Goal: Book appointment/travel/reservation

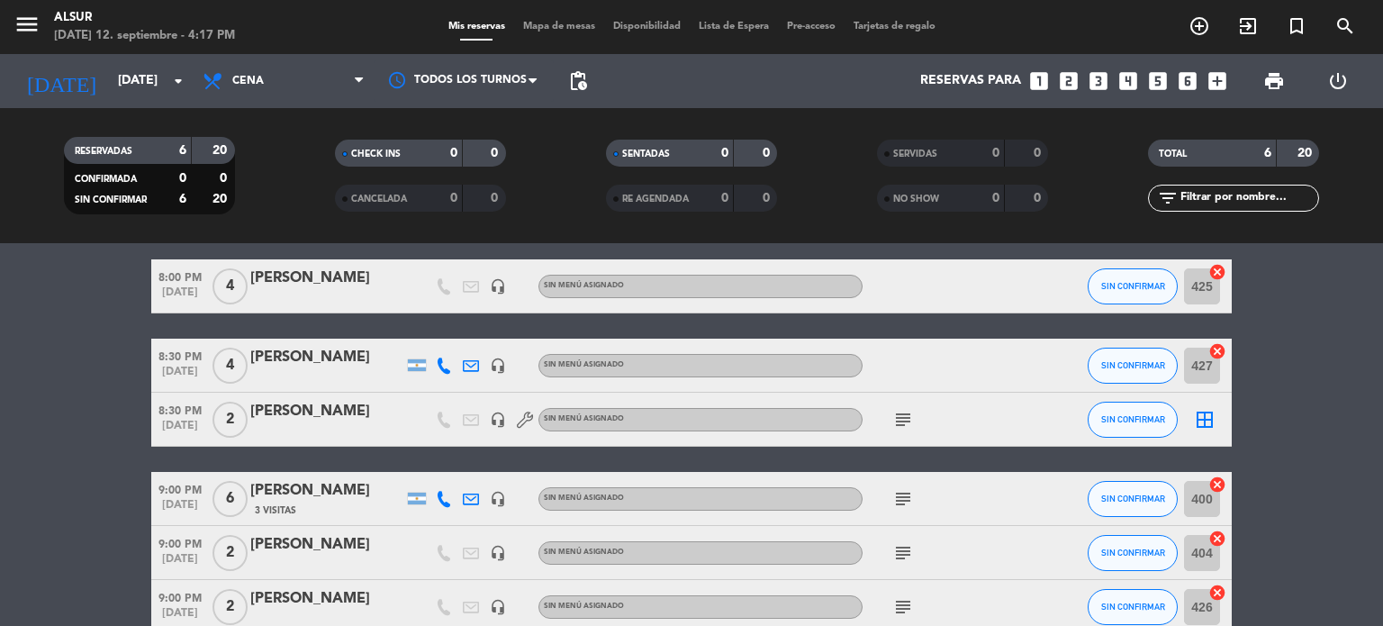
scroll to position [68, 0]
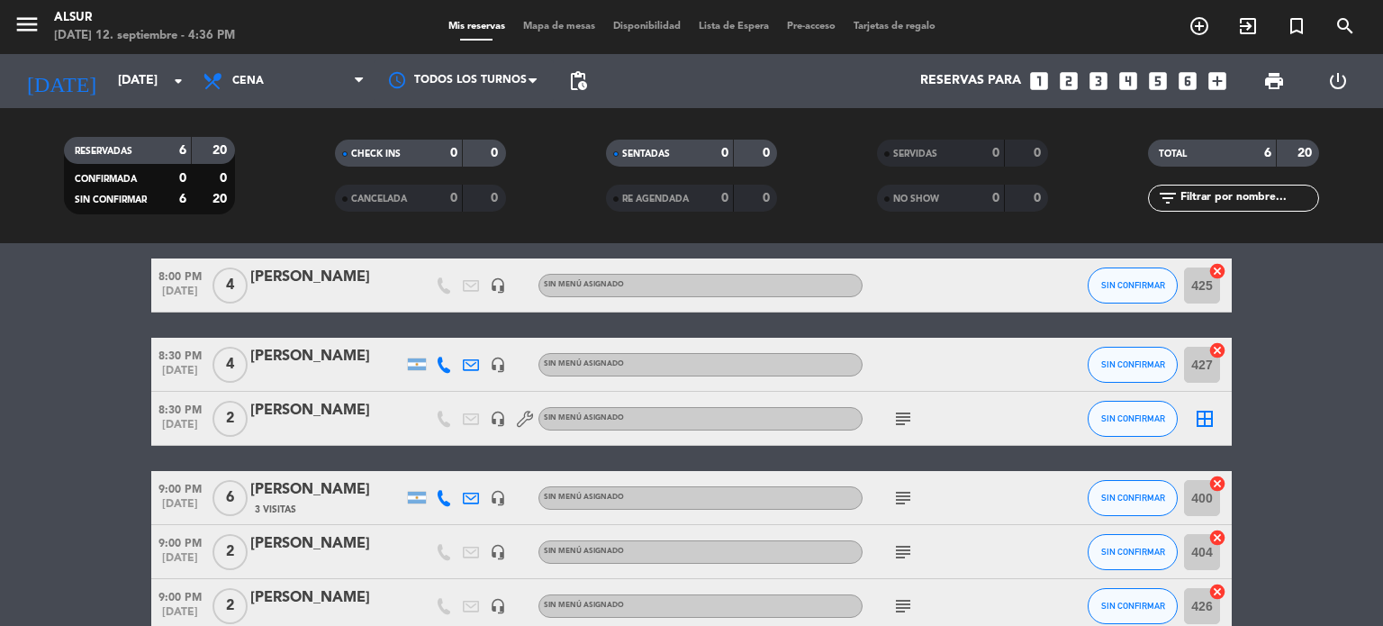
click at [616, 583] on div "9:00 PM [DATE] 2 [PERSON_NAME] headset_mic Sin menú asignado subject SIN CONFIR…" at bounding box center [691, 606] width 1081 height 54
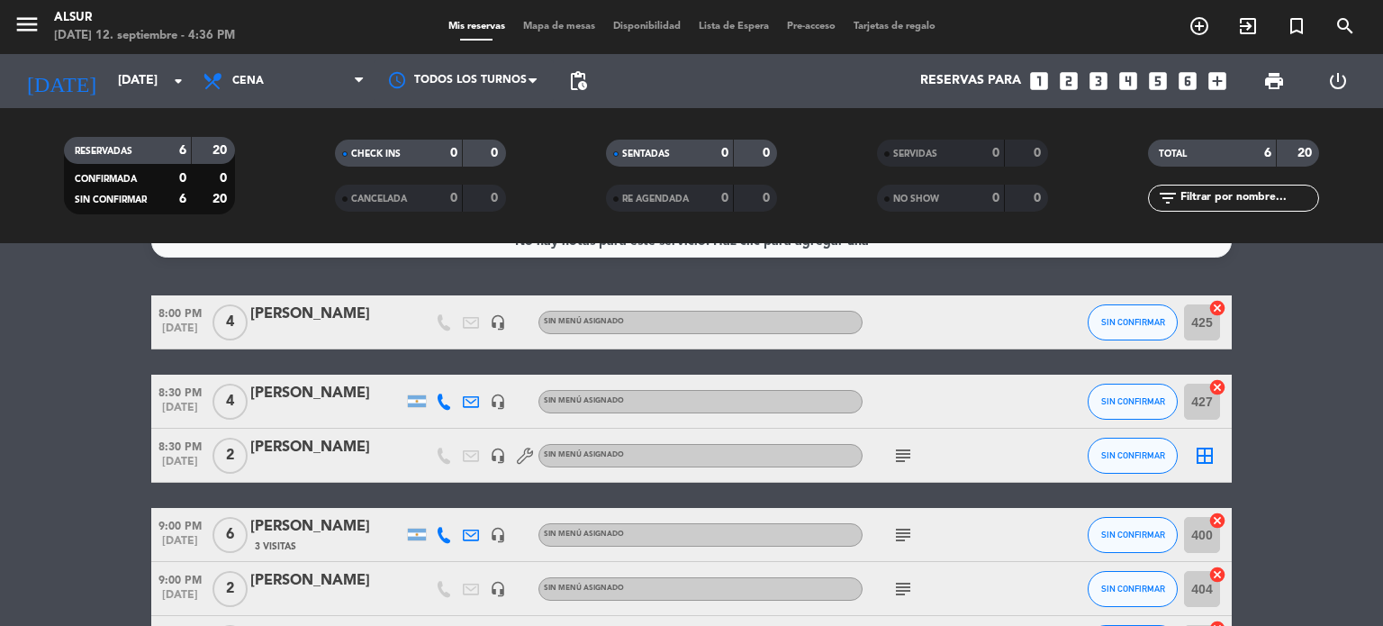
scroll to position [0, 0]
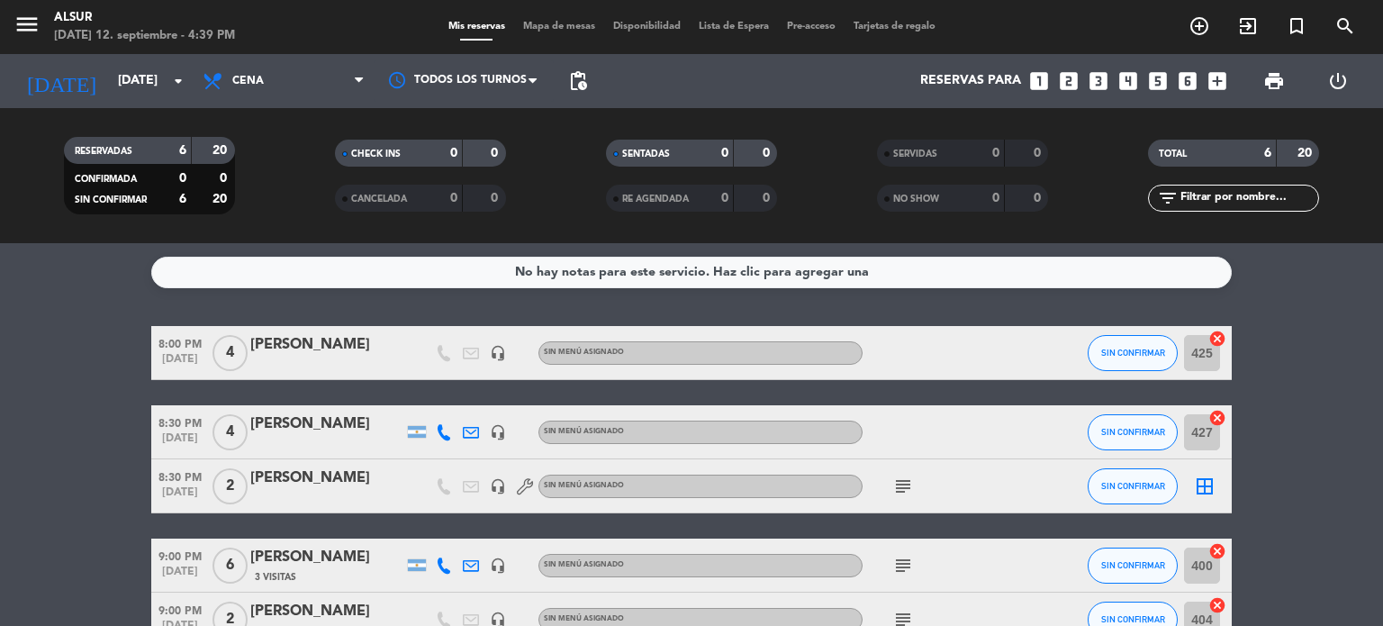
click at [1294, 317] on div "No hay notas para este servicio. Haz clic para agregar una 8:00 PM [DATE] 4 [PE…" at bounding box center [691, 434] width 1383 height 383
click at [176, 68] on input "[DATE]" at bounding box center [194, 81] width 171 height 32
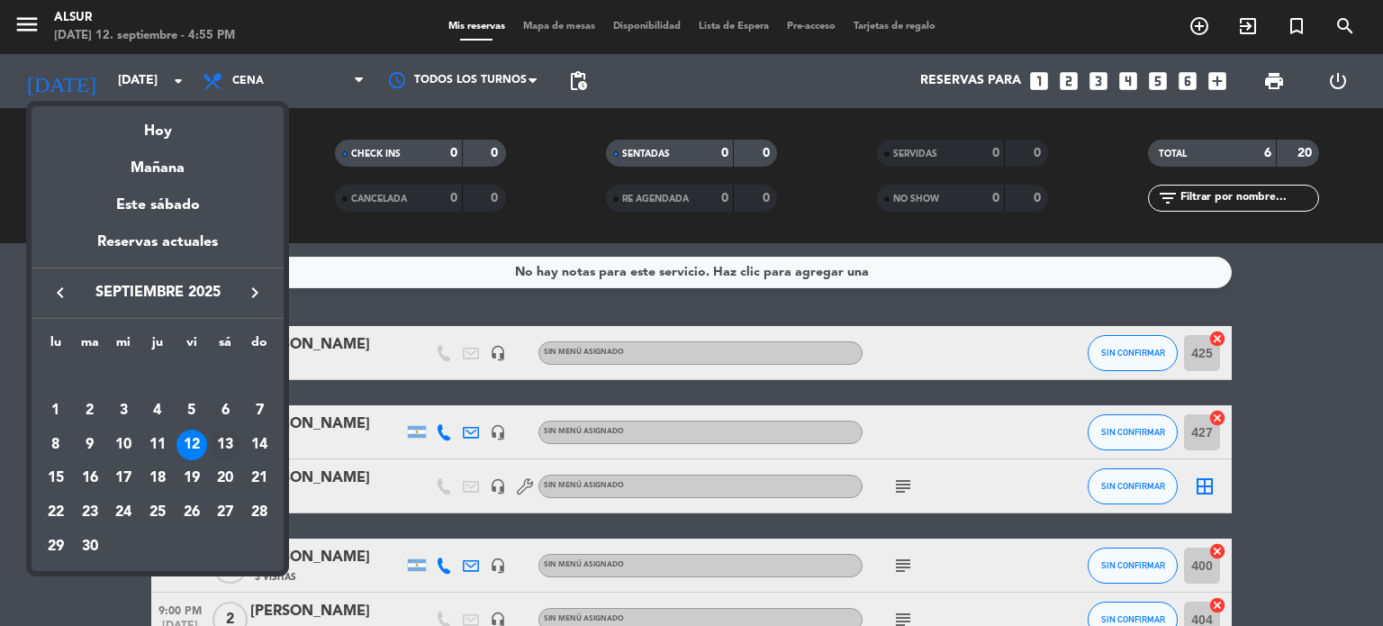
click at [217, 434] on div "13" at bounding box center [225, 445] width 31 height 31
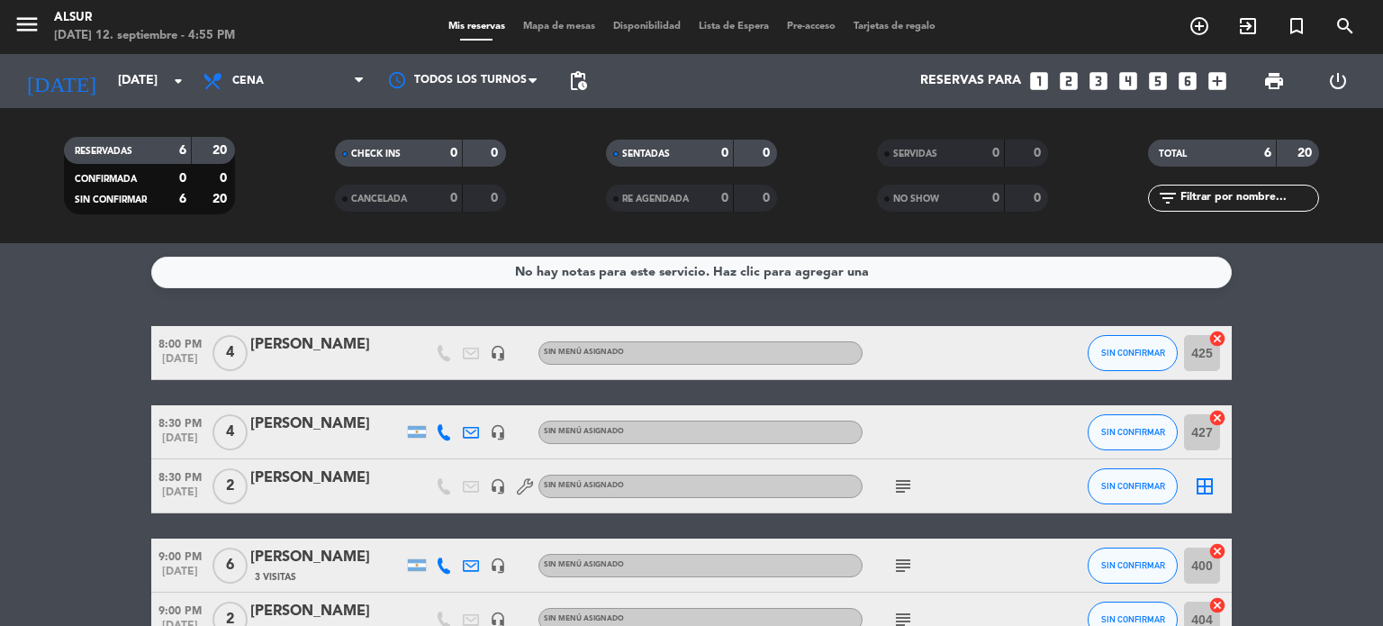
type input "[DATE]"
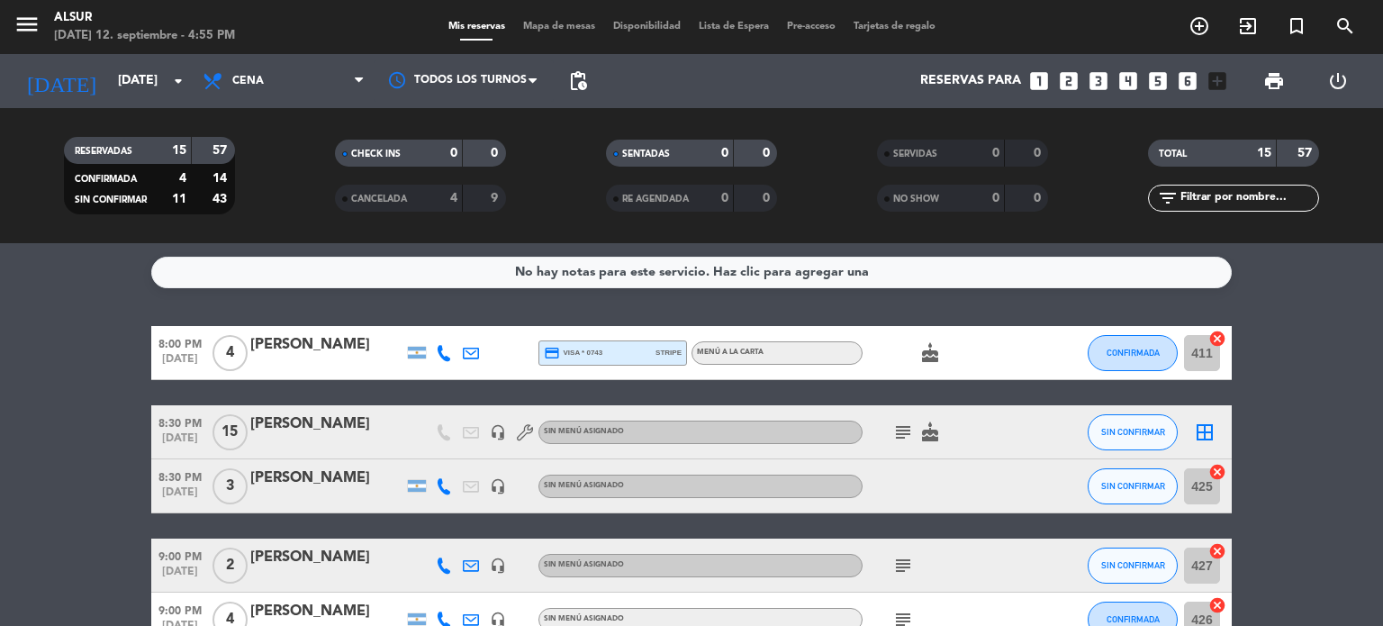
click at [915, 427] on span "subject" at bounding box center [903, 432] width 27 height 22
click at [893, 439] on icon "subject" at bounding box center [904, 432] width 22 height 22
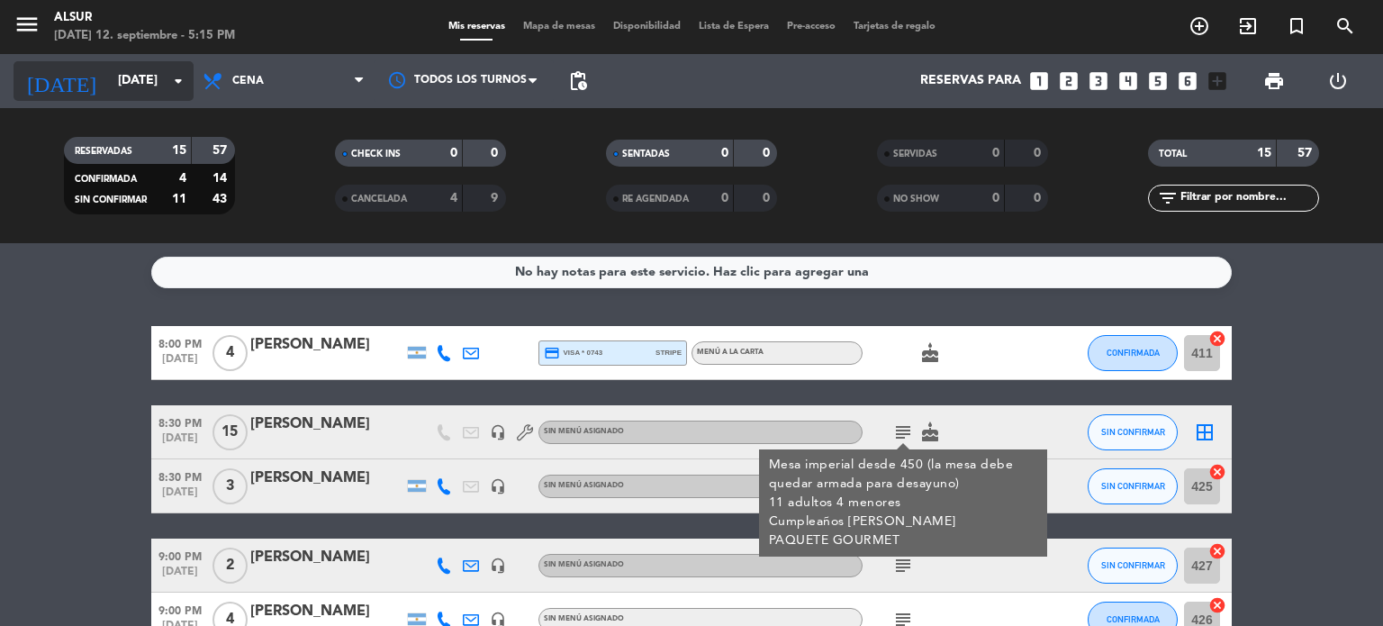
click at [174, 77] on icon "arrow_drop_down" at bounding box center [179, 81] width 22 height 22
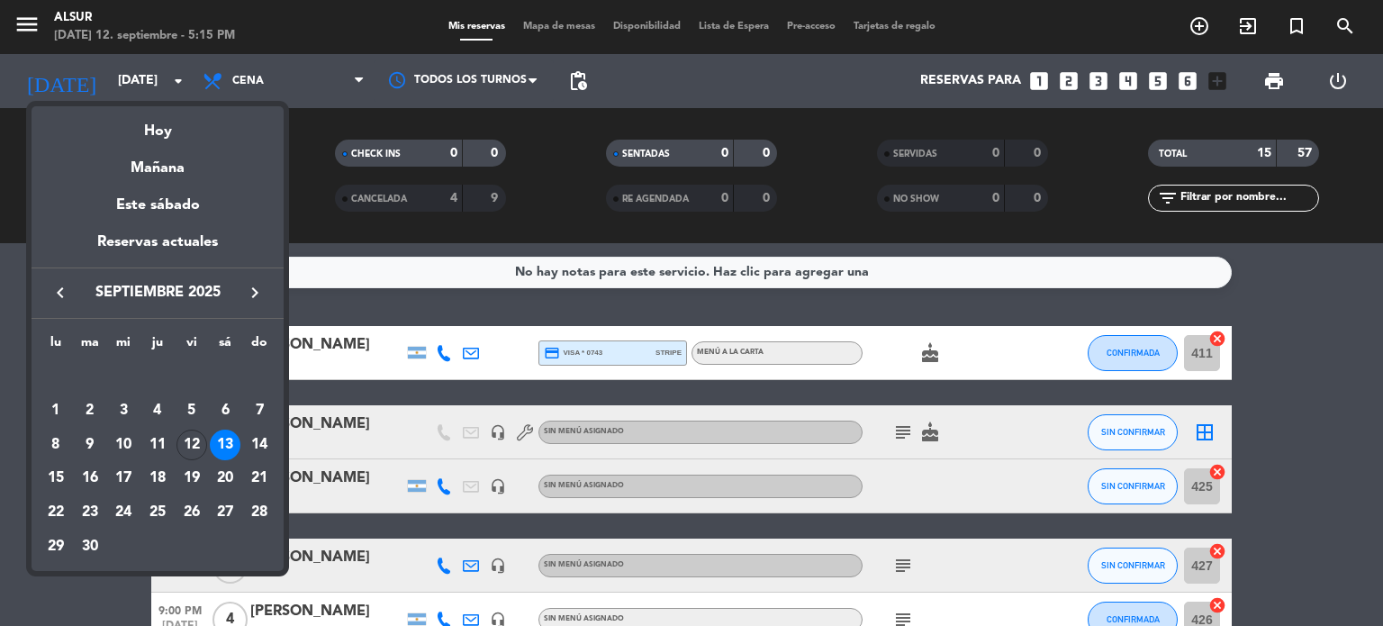
click at [473, 291] on div at bounding box center [691, 313] width 1383 height 626
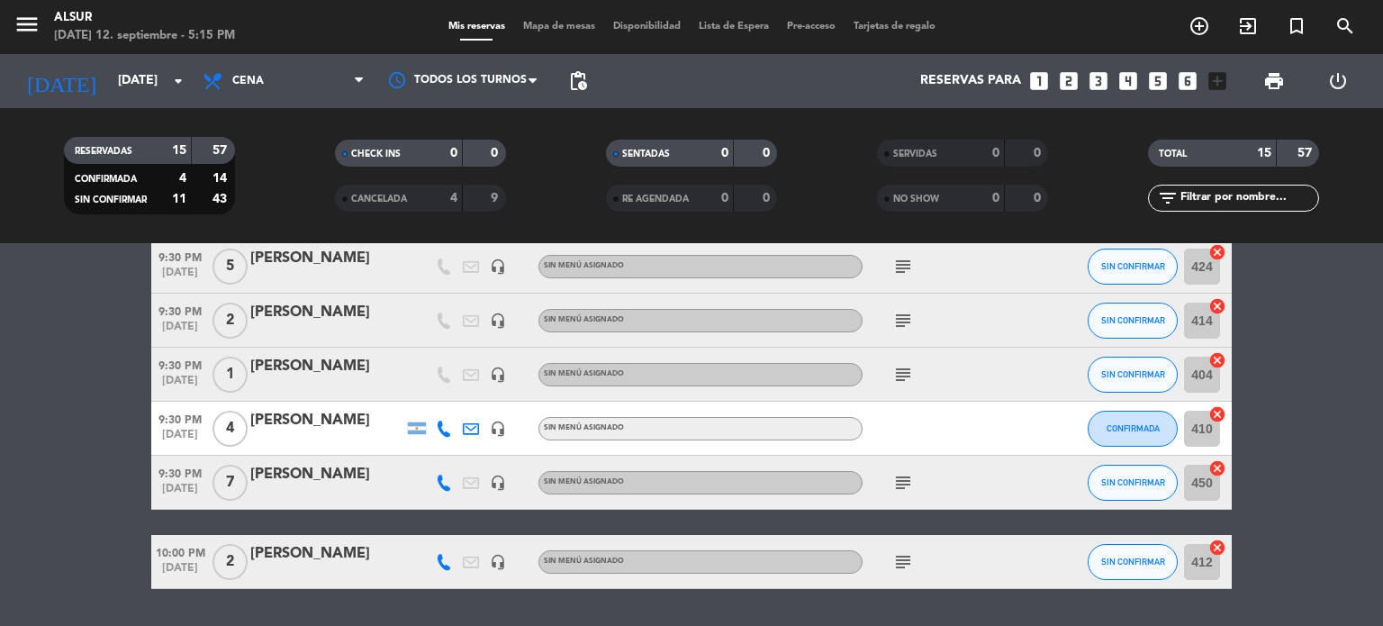
scroll to position [684, 0]
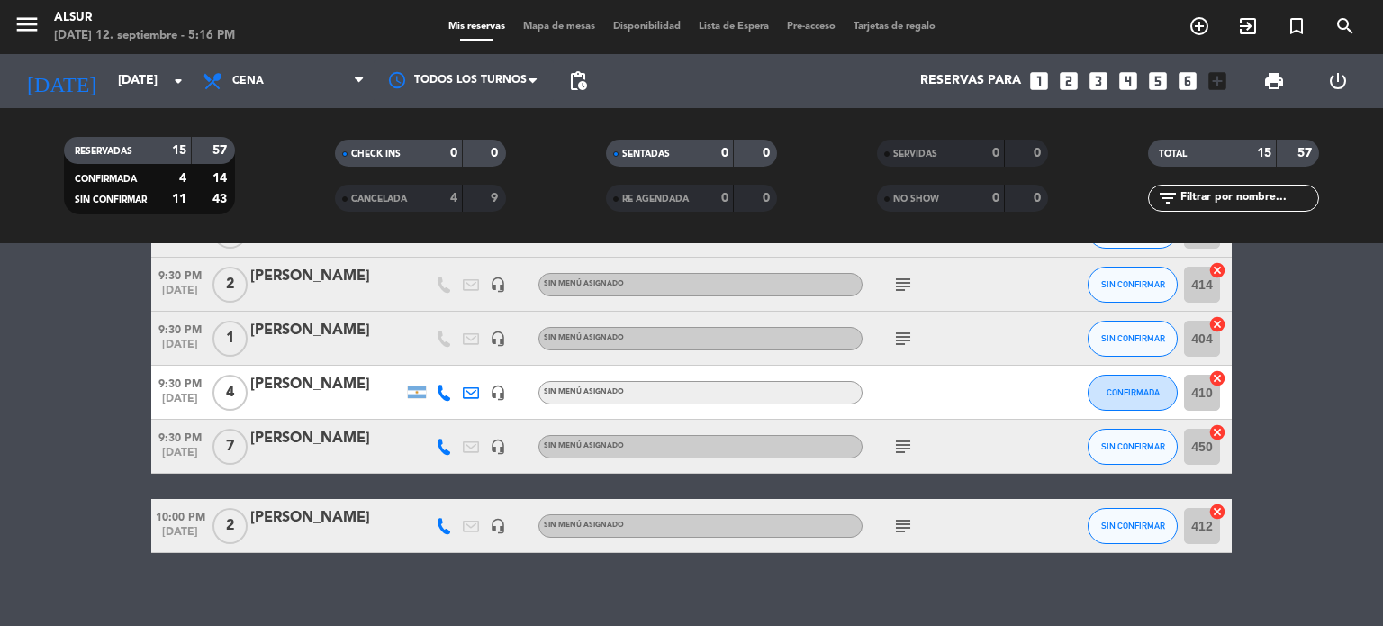
click at [272, 394] on div "[PERSON_NAME]" at bounding box center [326, 384] width 153 height 23
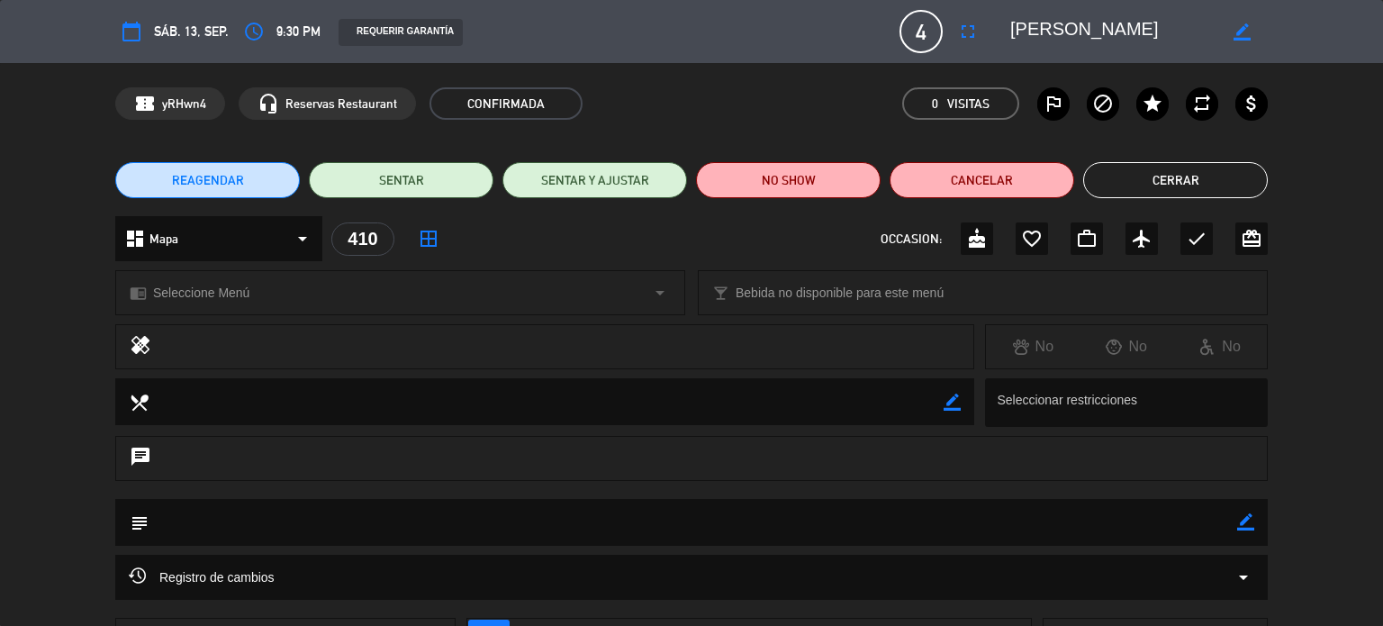
click at [1245, 517] on icon "border_color" at bounding box center [1245, 521] width 17 height 17
click at [1138, 518] on textarea at bounding box center [693, 522] width 1089 height 46
type textarea "Paquete family: cena de pasos + menu kids"
click at [1243, 518] on icon at bounding box center [1245, 521] width 17 height 17
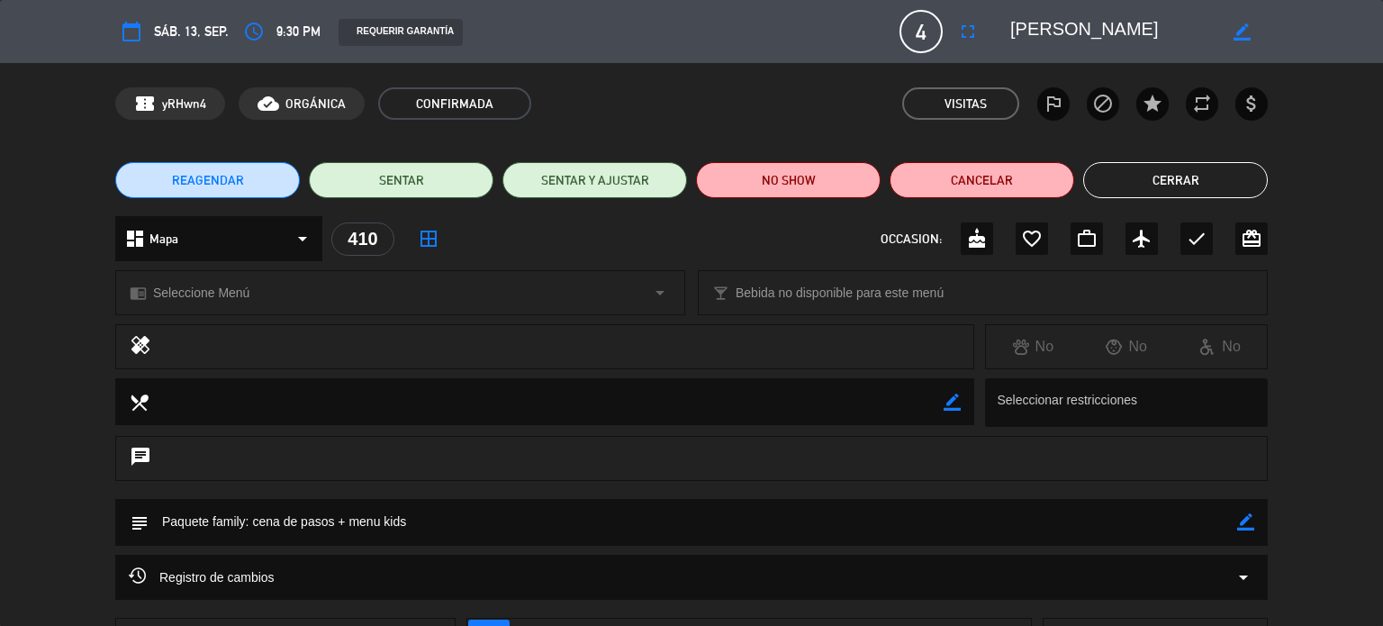
click at [1232, 186] on button "Cerrar" at bounding box center [1175, 180] width 185 height 36
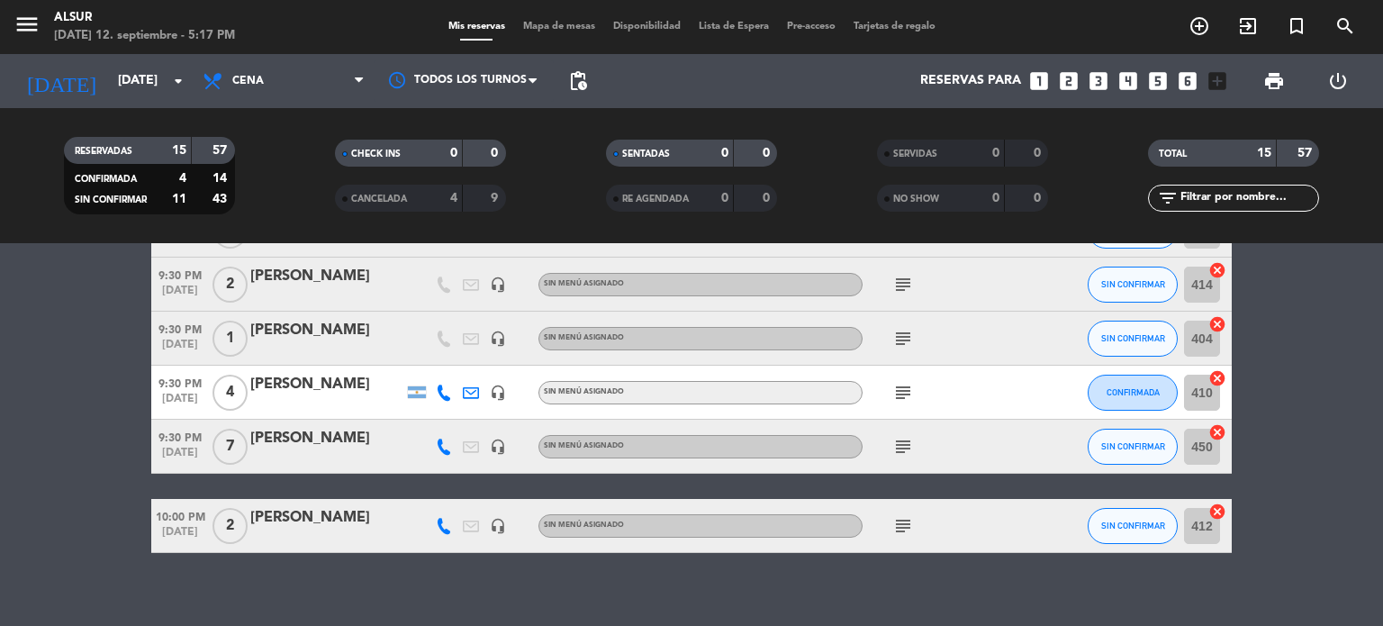
click at [905, 521] on icon "subject" at bounding box center [904, 526] width 22 height 22
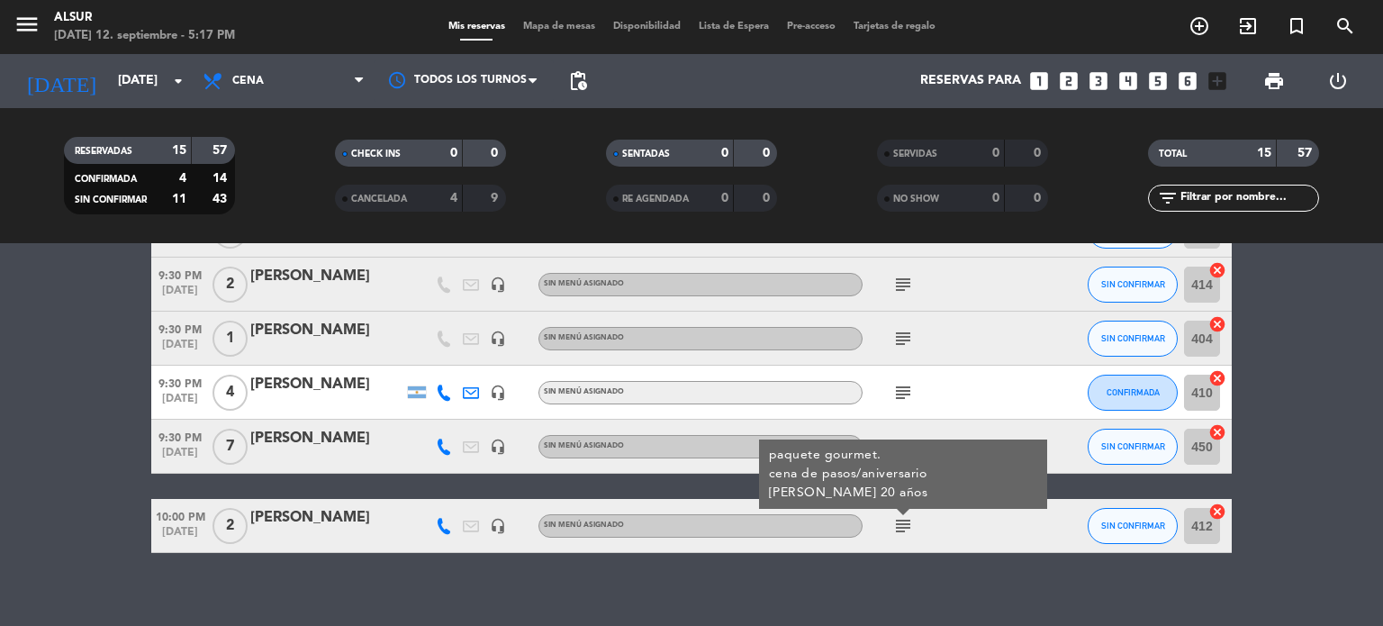
click at [1308, 332] on bookings-row "8:00 PM [DATE] 4 [PERSON_NAME] credit_card visa * 0743 stripe MENÚ A LA CARTA c…" at bounding box center [691, 97] width 1383 height 911
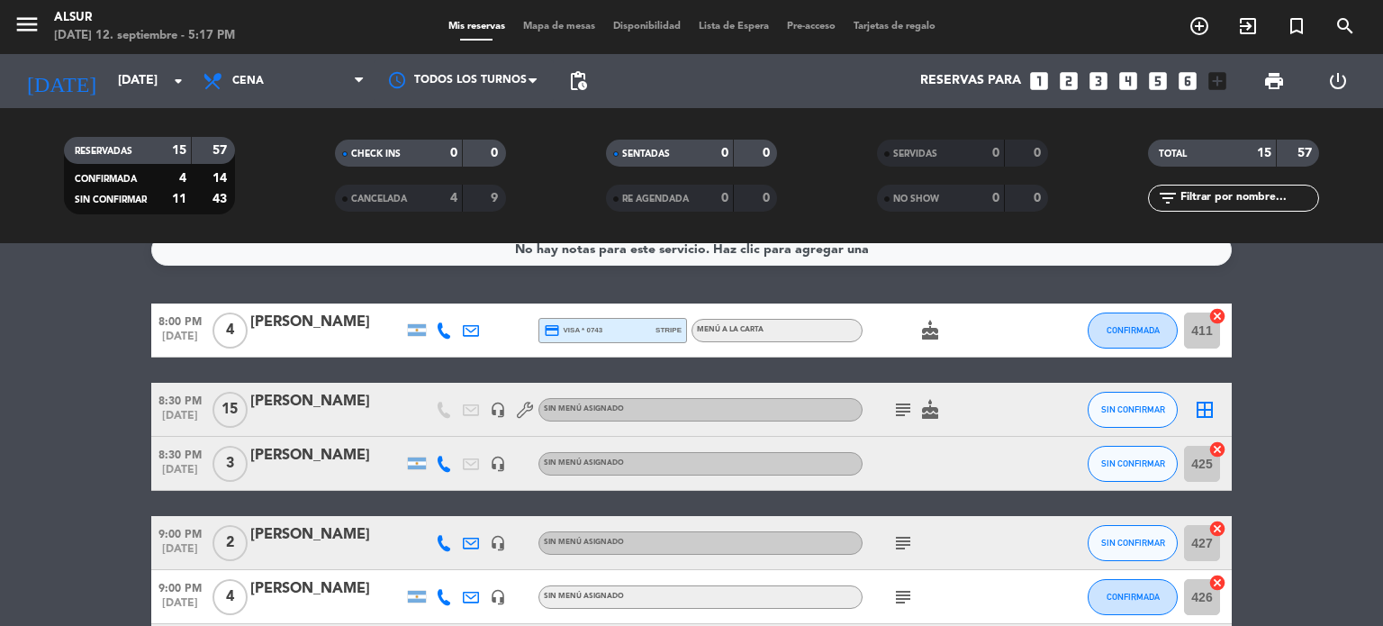
scroll to position [0, 0]
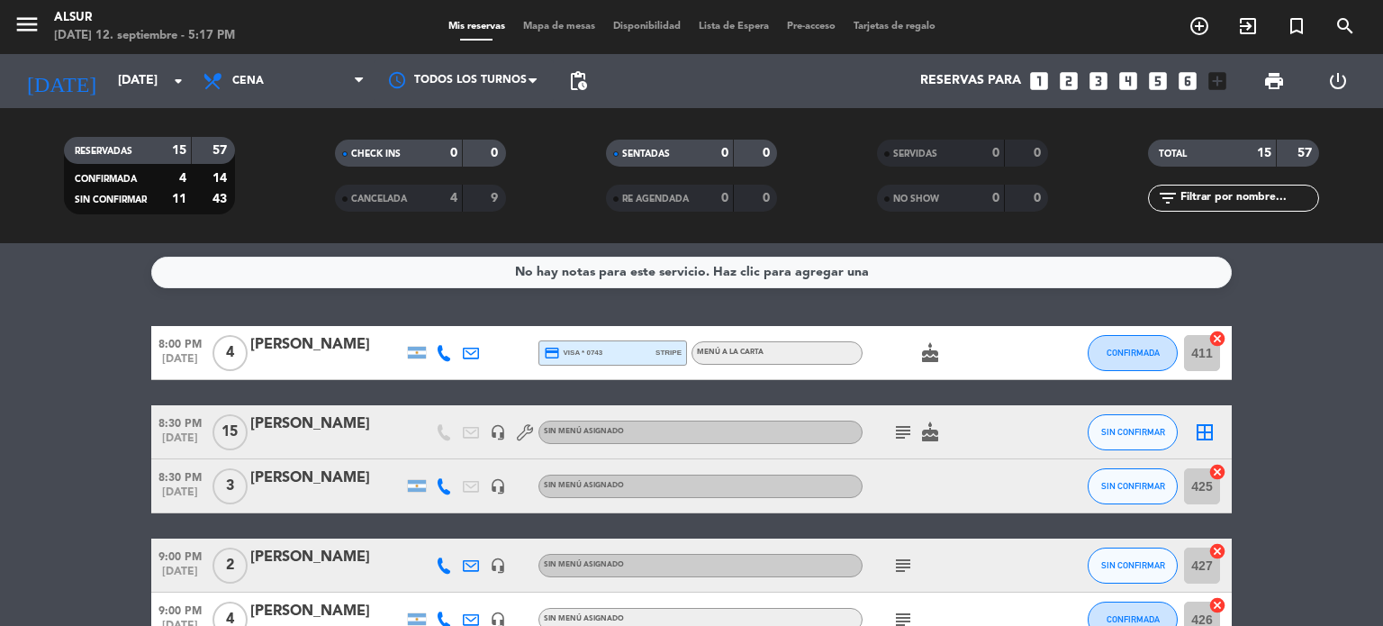
click at [1063, 90] on icon "looks_two" at bounding box center [1068, 80] width 23 height 23
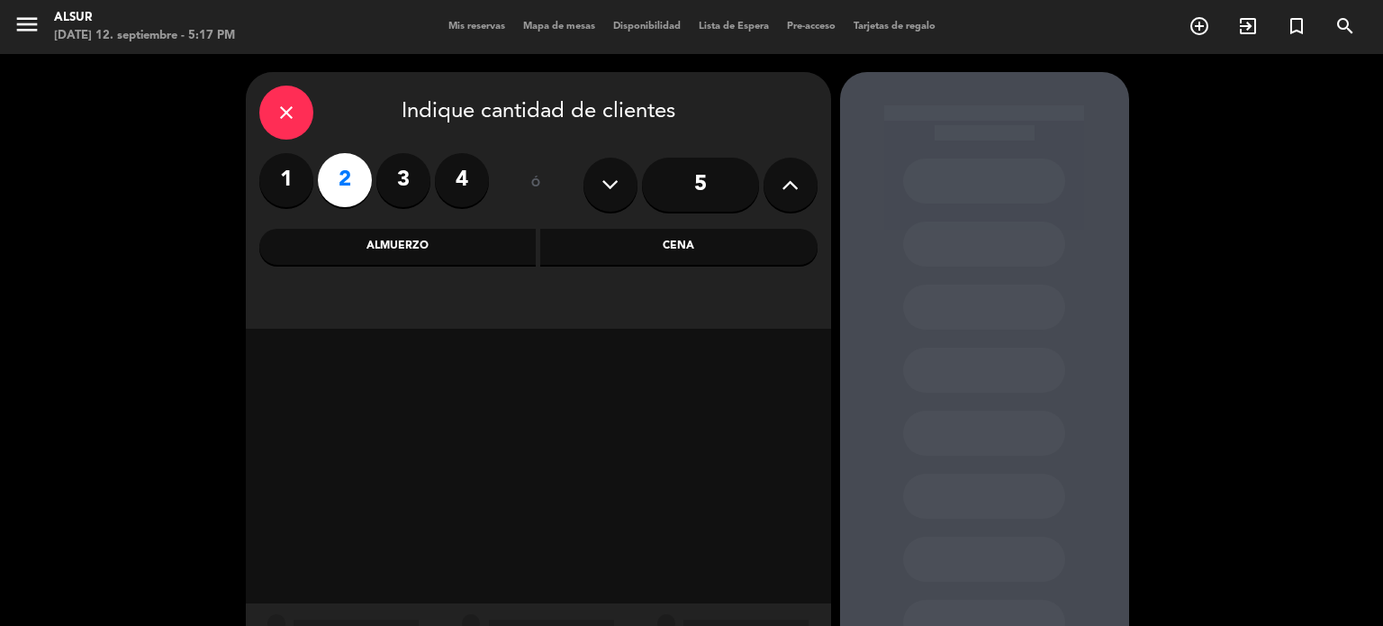
click at [744, 216] on div "close Indique cantidad de clientes 1 2 3 4 ó 5 Almuerzo Cena" at bounding box center [538, 200] width 585 height 257
click at [745, 246] on div "Cena" at bounding box center [678, 247] width 277 height 36
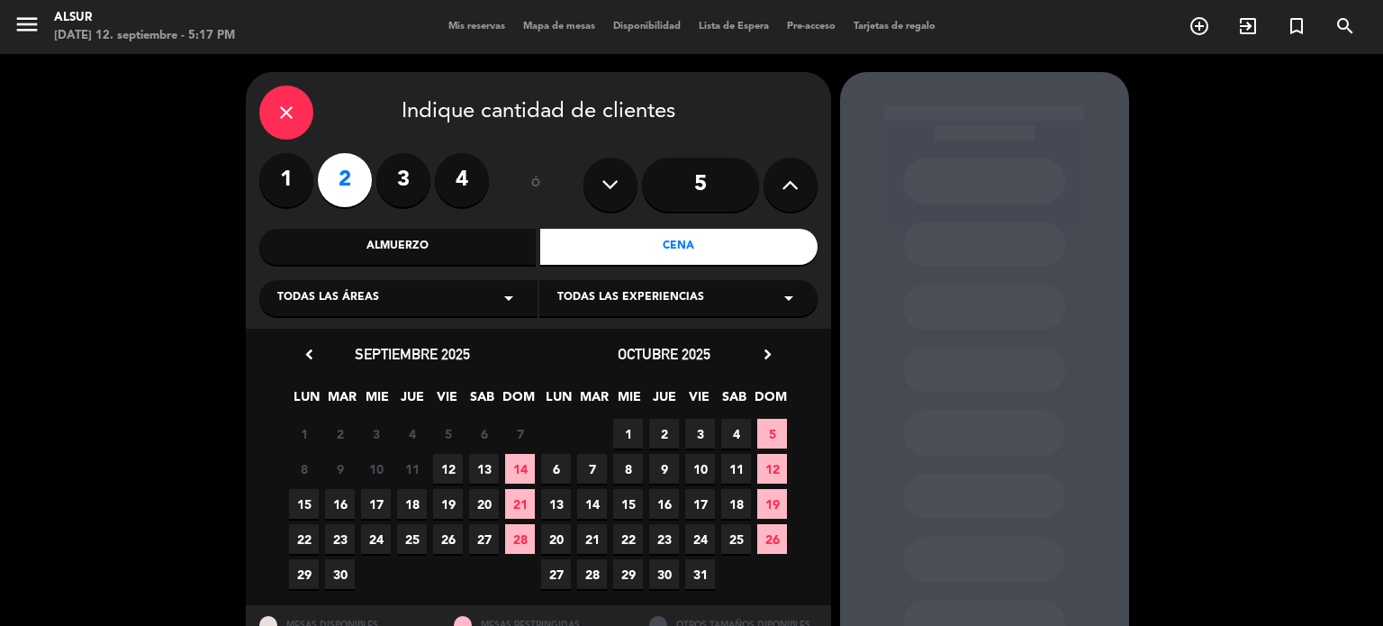
click at [487, 471] on span "13" at bounding box center [484, 469] width 30 height 30
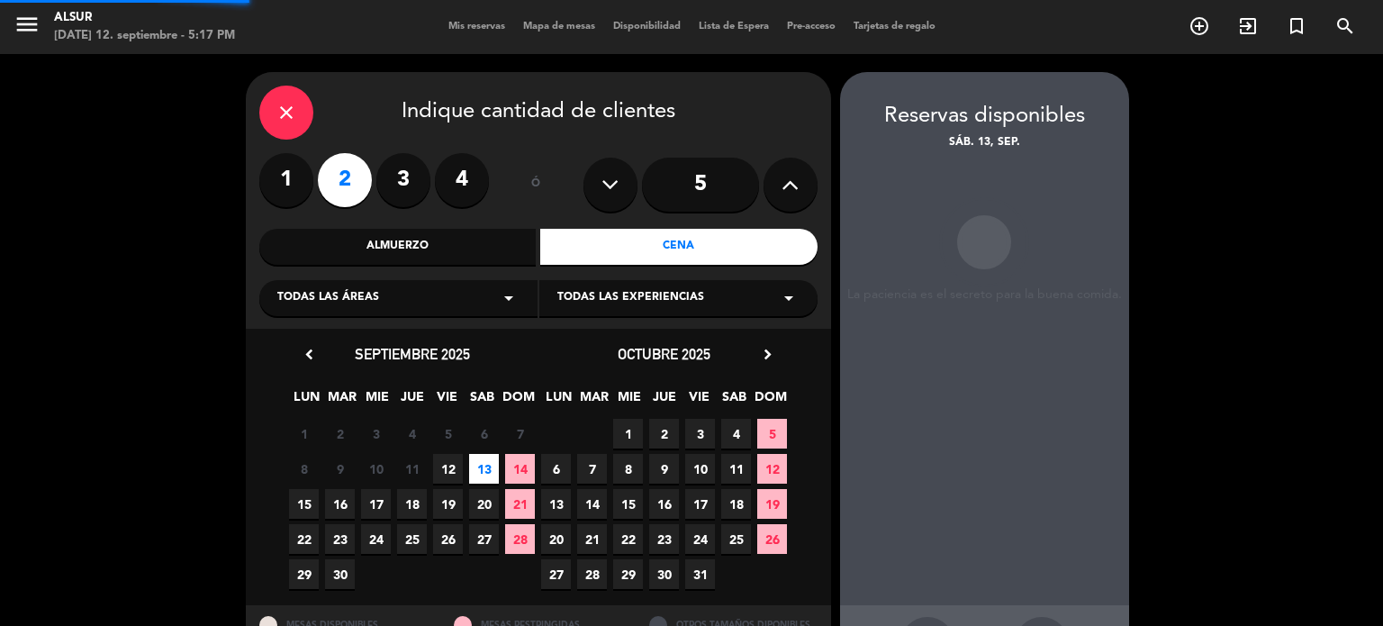
scroll to position [72, 0]
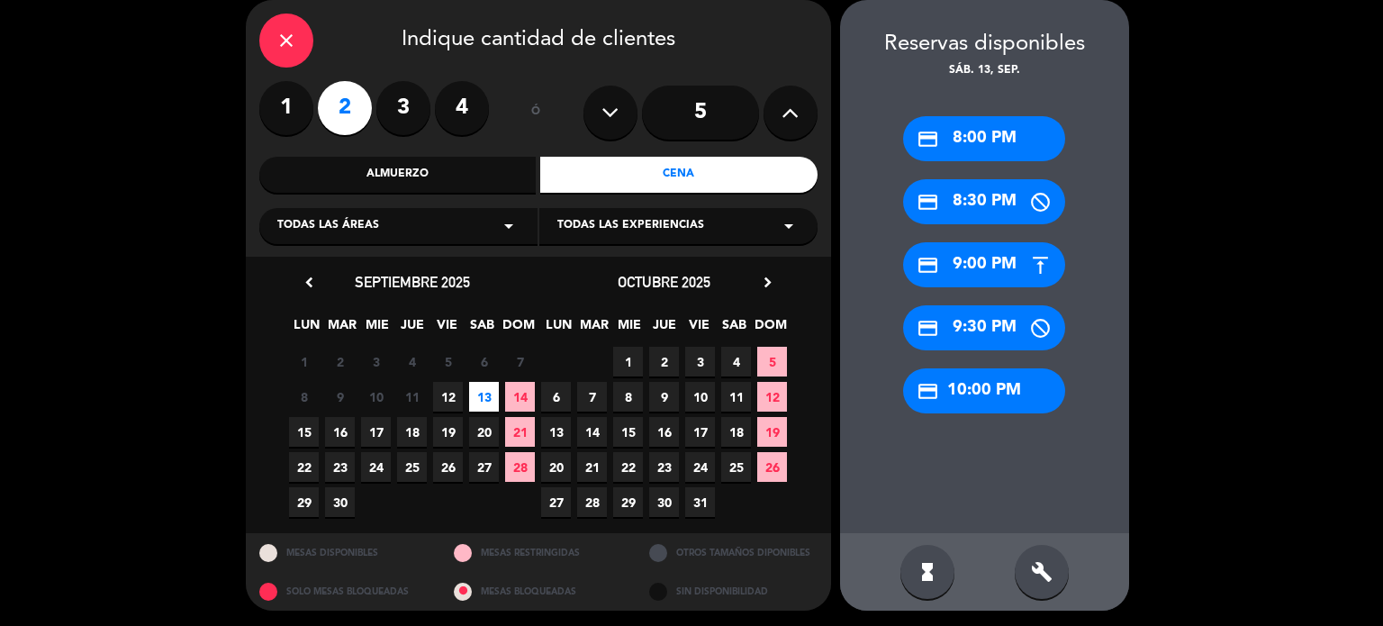
click at [1018, 266] on div "credit_card 9:00 PM" at bounding box center [984, 264] width 162 height 45
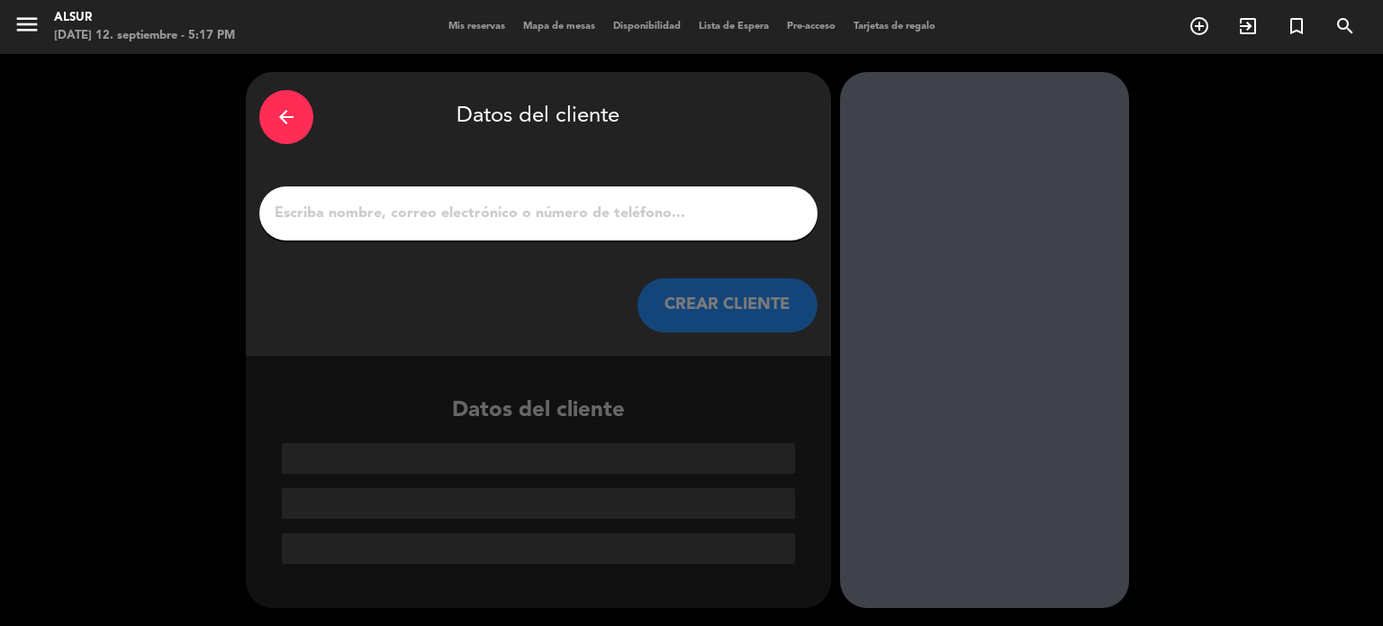
scroll to position [0, 0]
click at [491, 225] on input "1" at bounding box center [538, 213] width 531 height 25
paste input "[PERSON_NAME]"
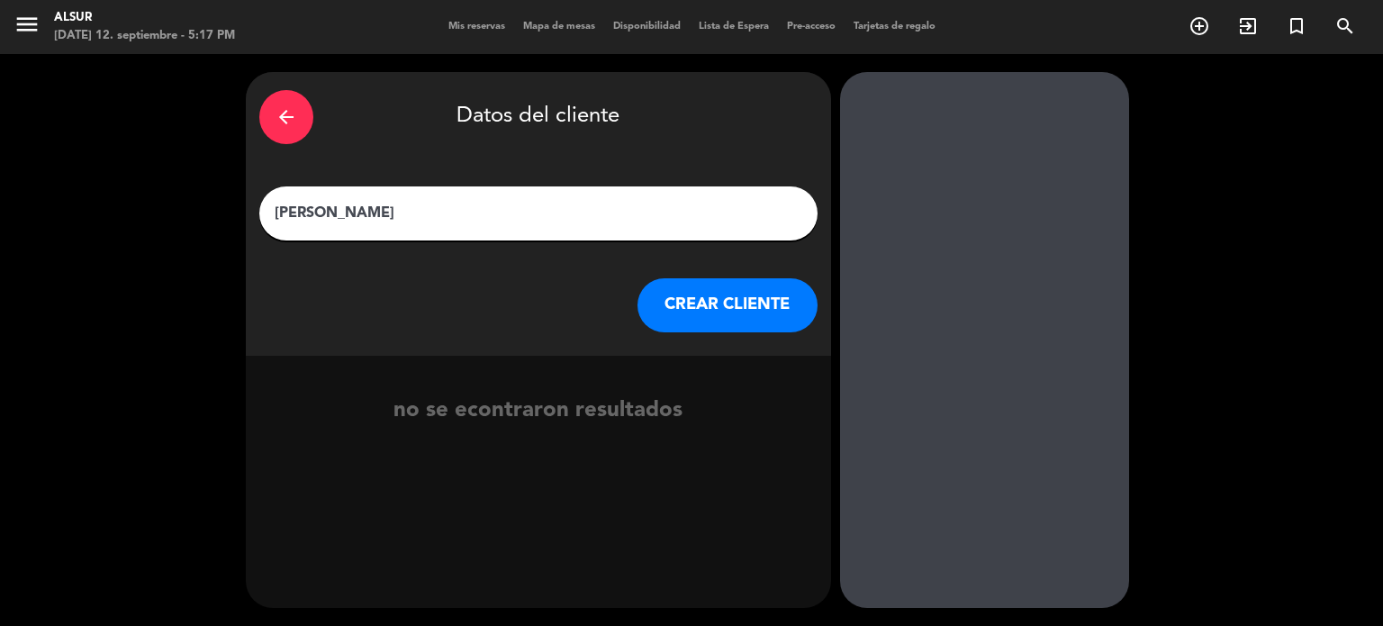
type input "[PERSON_NAME]"
click at [709, 323] on button "CREAR CLIENTE" at bounding box center [728, 305] width 180 height 54
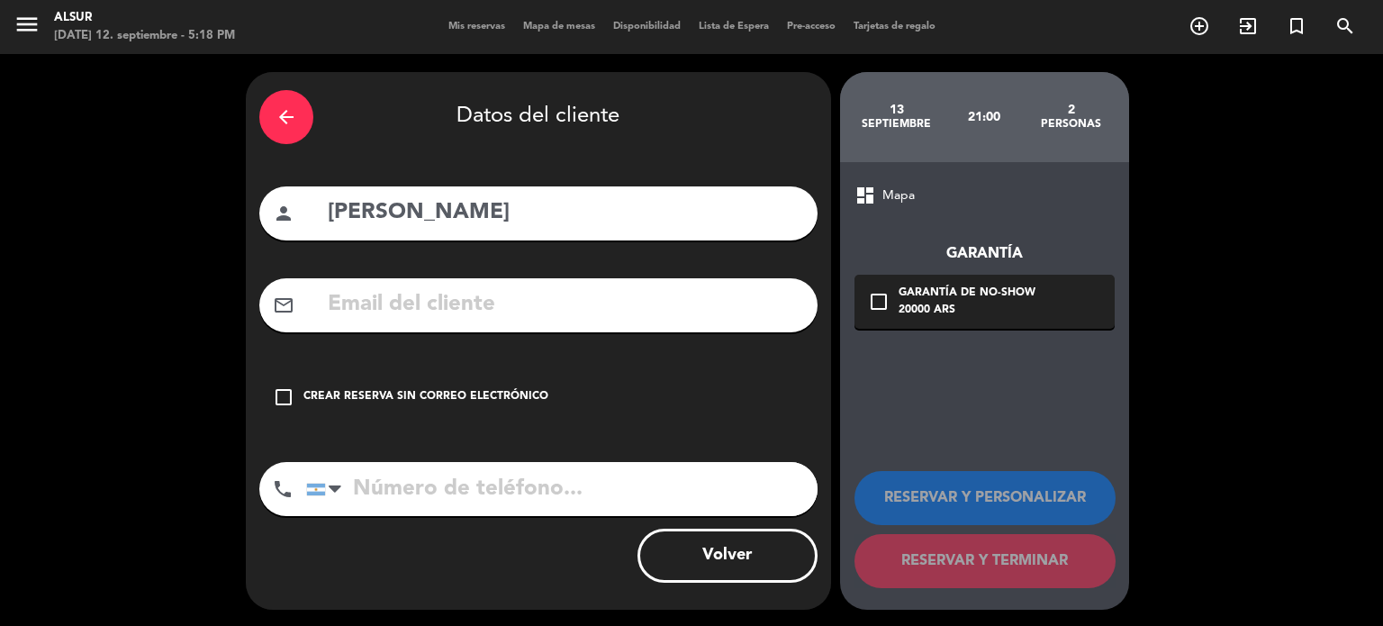
click at [531, 405] on div "check_box_outline_blank Crear reserva sin correo electrónico" at bounding box center [538, 397] width 558 height 54
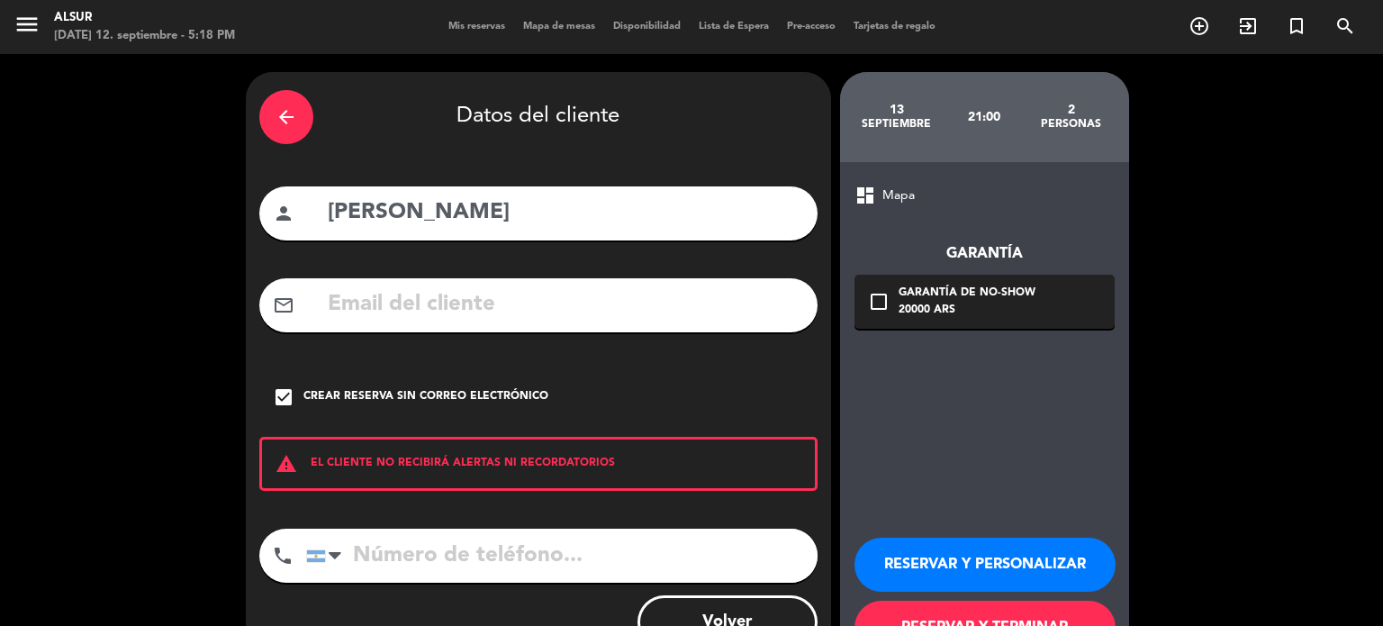
click at [1016, 607] on button "RESERVAR Y TERMINAR" at bounding box center [985, 628] width 261 height 54
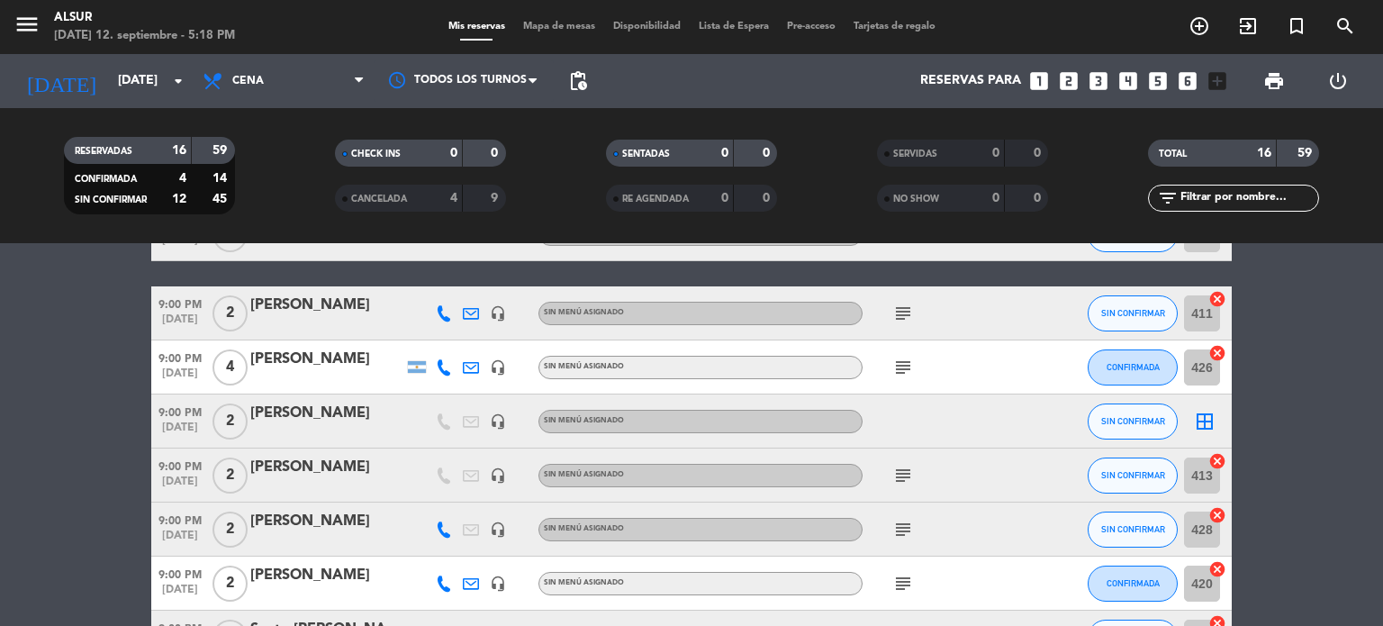
scroll to position [288, 0]
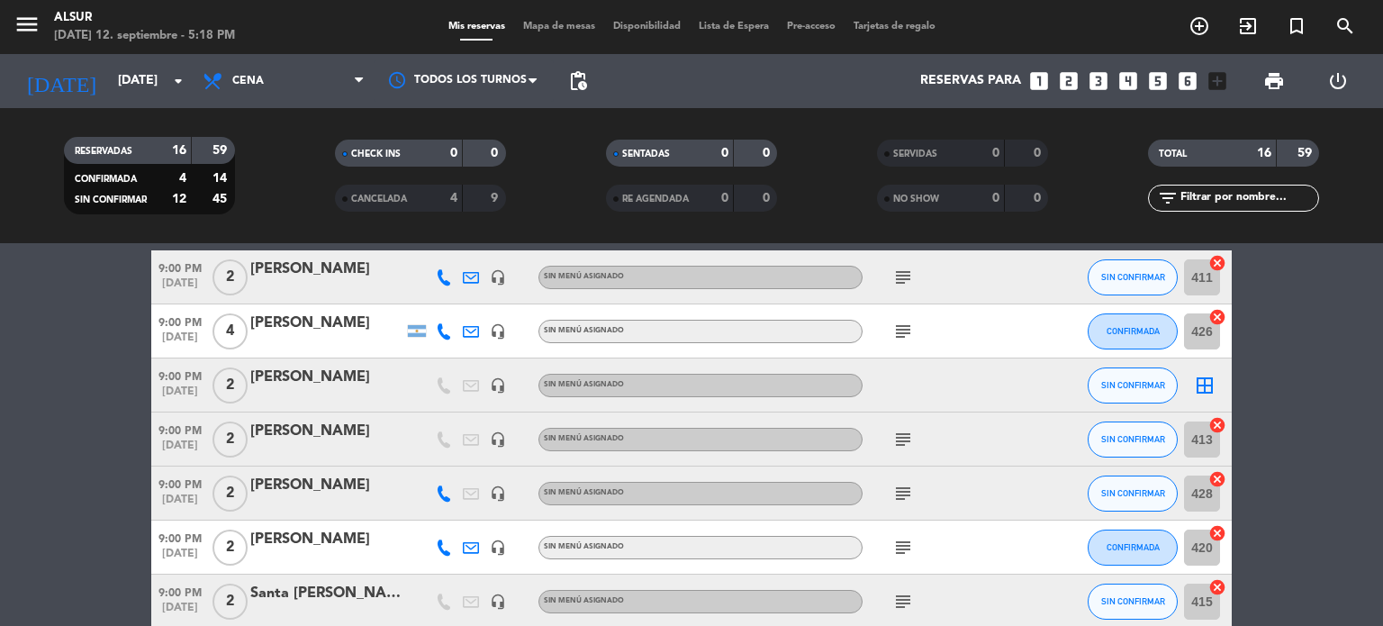
click at [291, 365] on div "9:00 PM [DATE] 2 [PERSON_NAME] headset_mic Sin menú asignado SIN CONFIRMAR bord…" at bounding box center [691, 385] width 1081 height 54
click at [296, 373] on div "[PERSON_NAME]" at bounding box center [326, 377] width 153 height 23
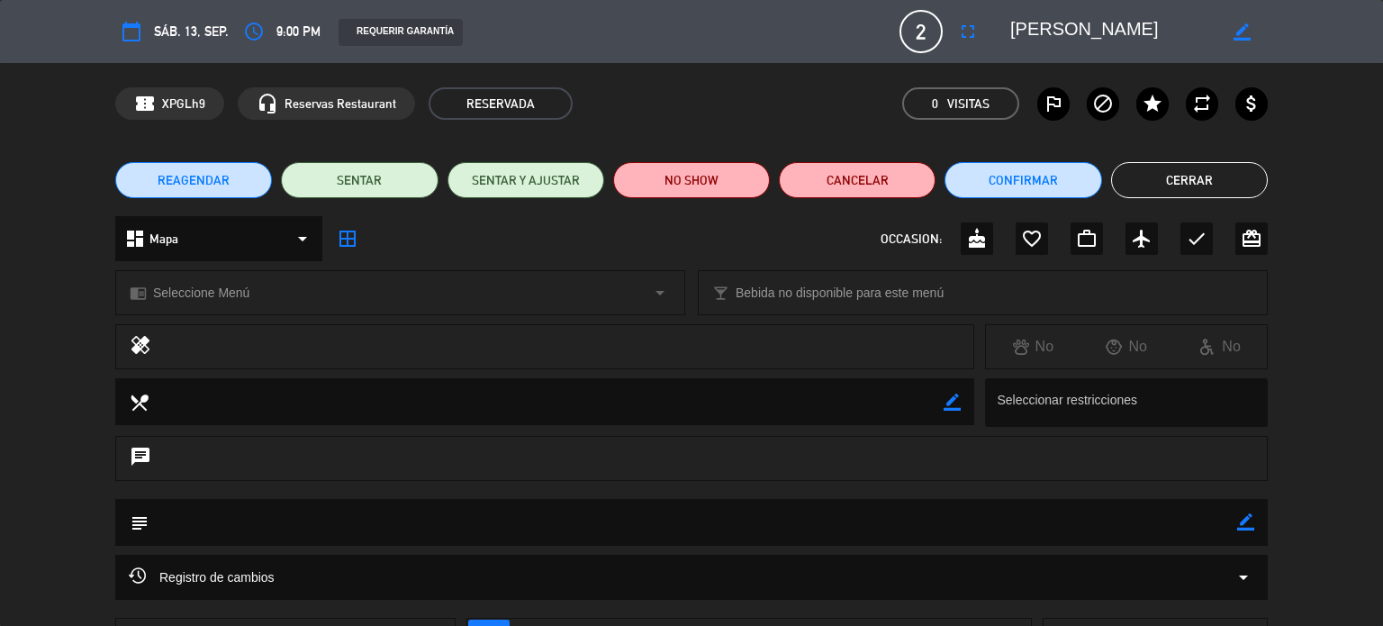
click at [325, 521] on textarea at bounding box center [693, 522] width 1089 height 46
click at [1246, 514] on icon "border_color" at bounding box center [1245, 521] width 17 height 17
click at [1208, 529] on textarea at bounding box center [693, 522] width 1089 height 46
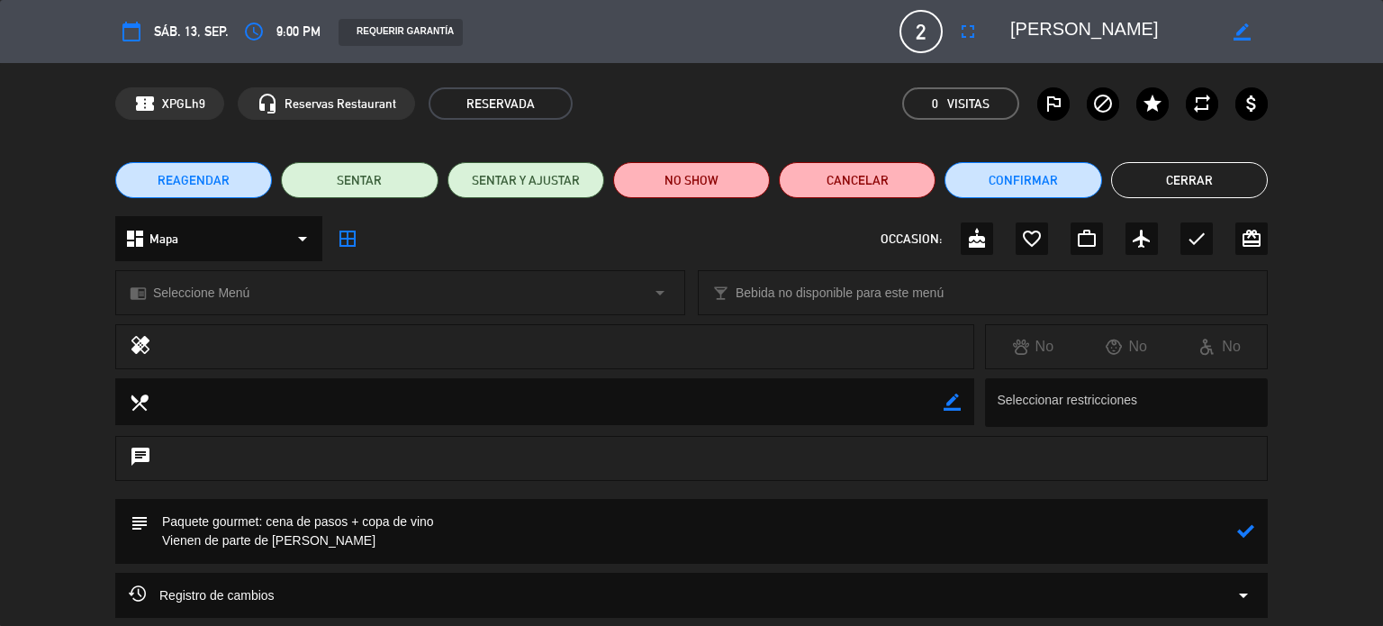
type textarea "Paquete gourmet: cena de pasos + copa de vino Vienen de parte de [PERSON_NAME]"
click at [1243, 526] on icon at bounding box center [1245, 530] width 17 height 17
click at [1185, 189] on button "Cerrar" at bounding box center [1189, 180] width 157 height 36
